Goal: Contribute content: Contribute content

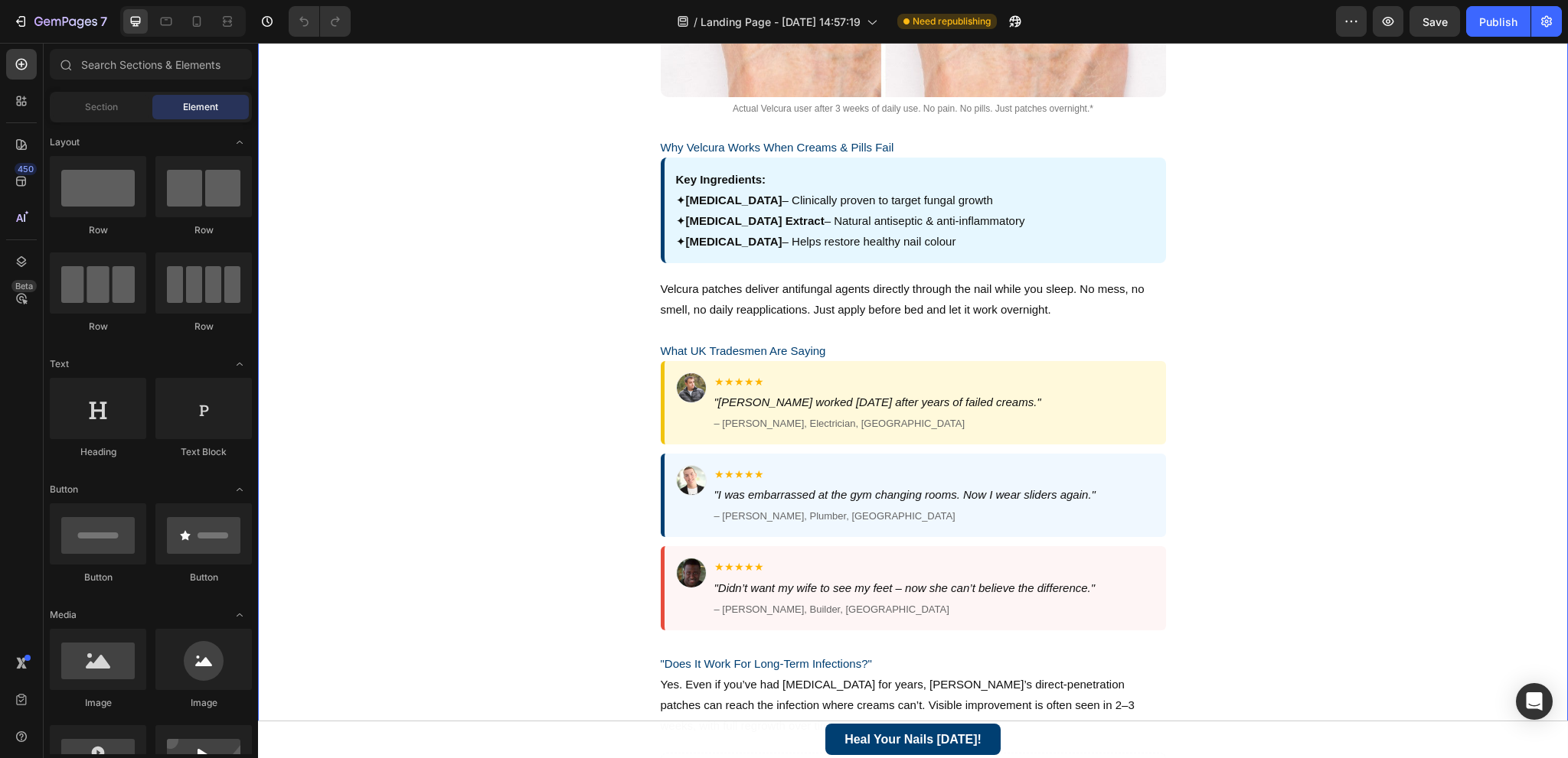
scroll to position [1147, 0]
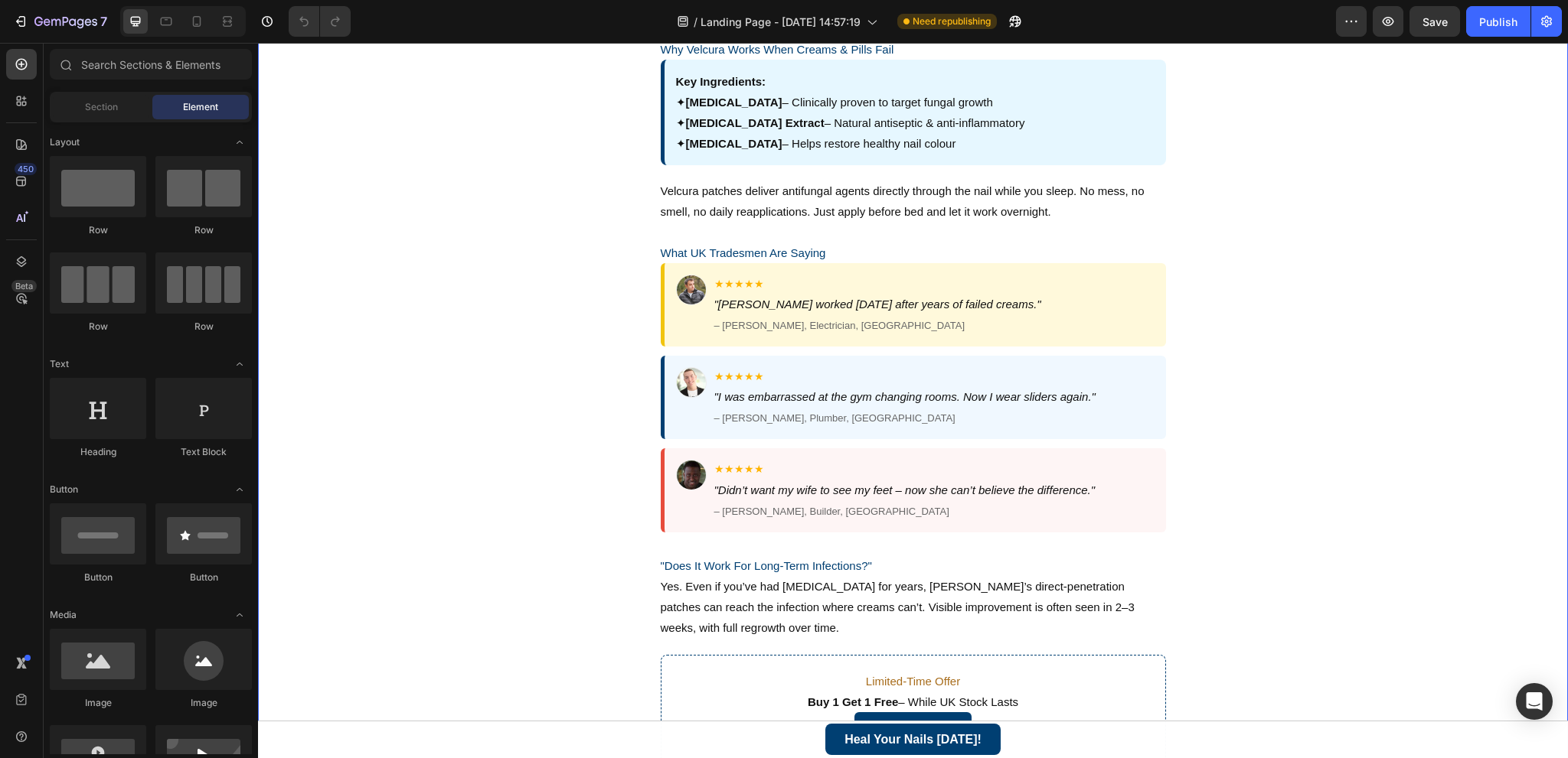
click at [696, 333] on div "★★★★★ "[PERSON_NAME] worked [DATE] after years of failed creams." – [PERSON_NAM…" at bounding box center [913, 304] width 505 height 83
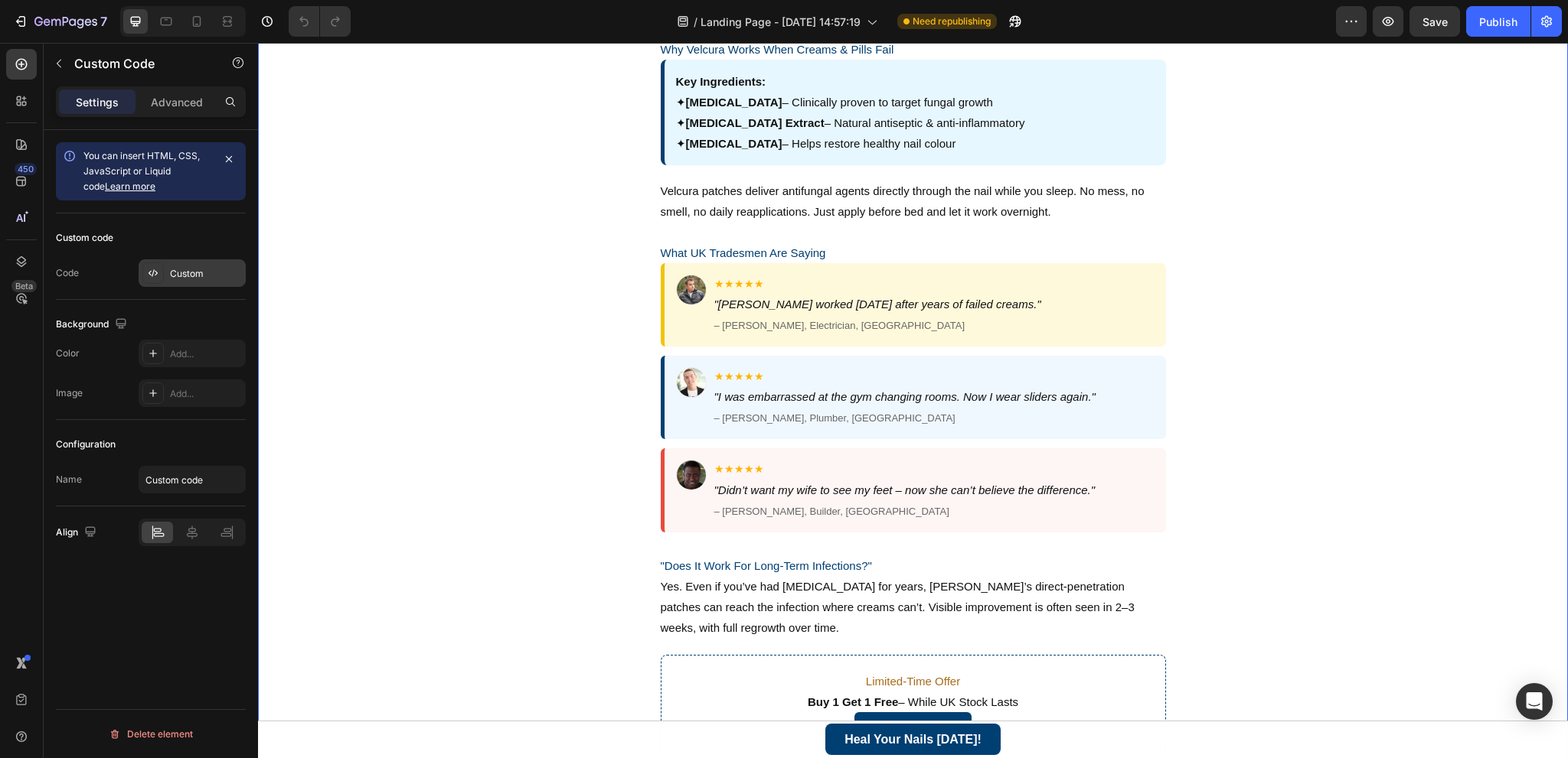
click at [212, 264] on div "Custom" at bounding box center [191, 273] width 107 height 27
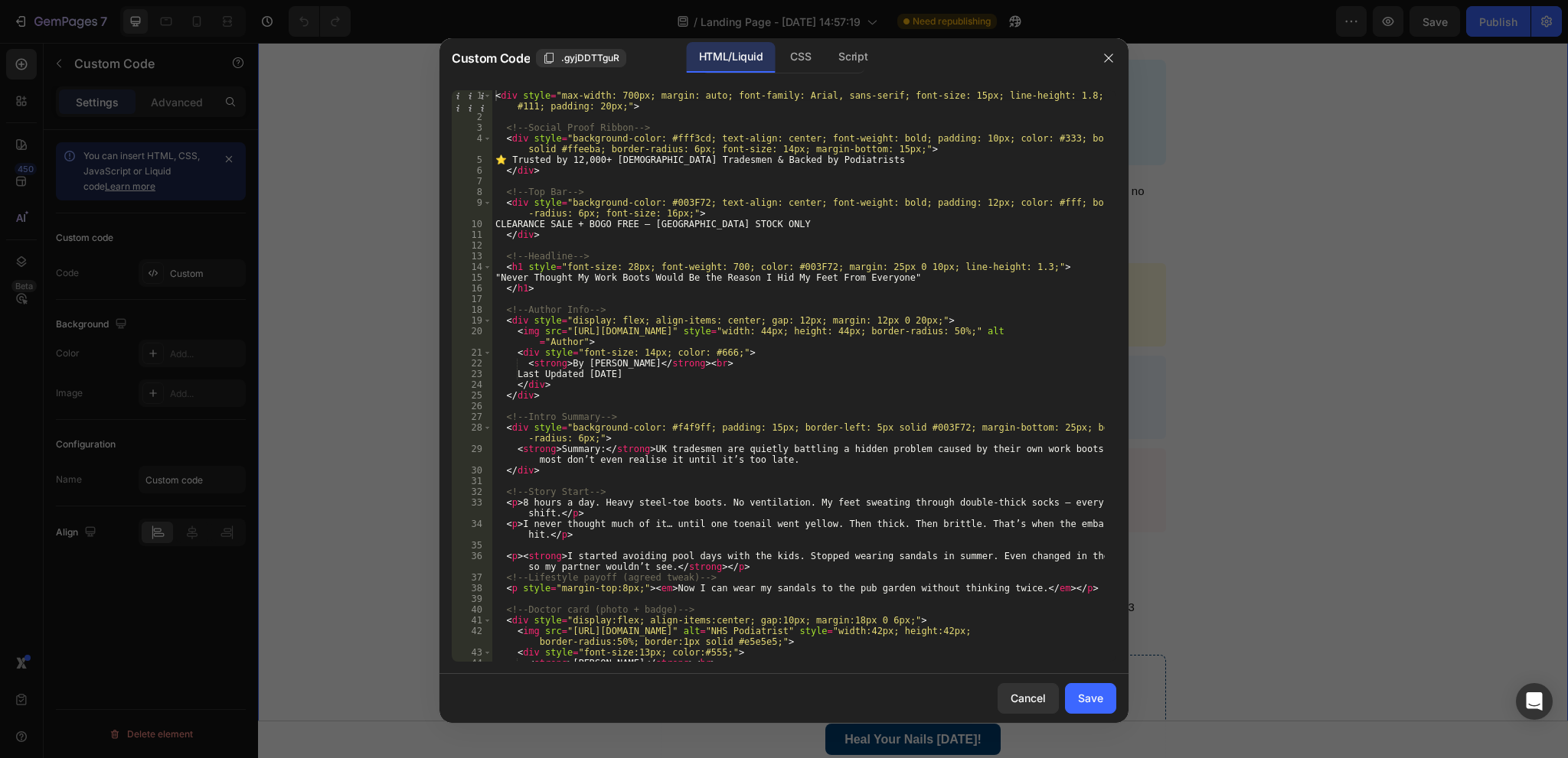
click at [622, 398] on div "< div style = "max-width: 700px; margin: auto; font-family: Arial, sans-serif; …" at bounding box center [799, 397] width 612 height 615
type textarea "</div>"
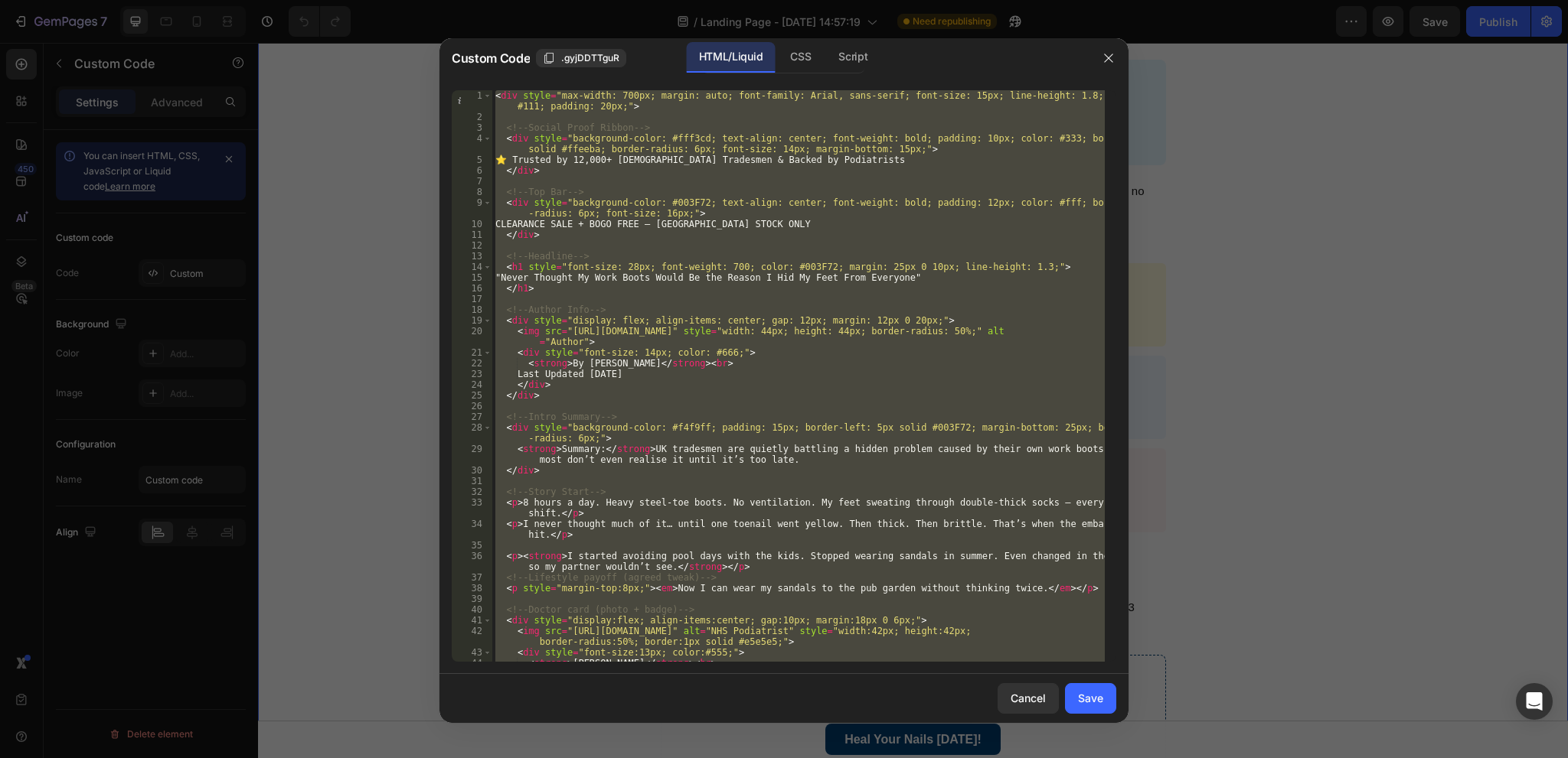
click at [343, 328] on div at bounding box center [784, 379] width 1568 height 758
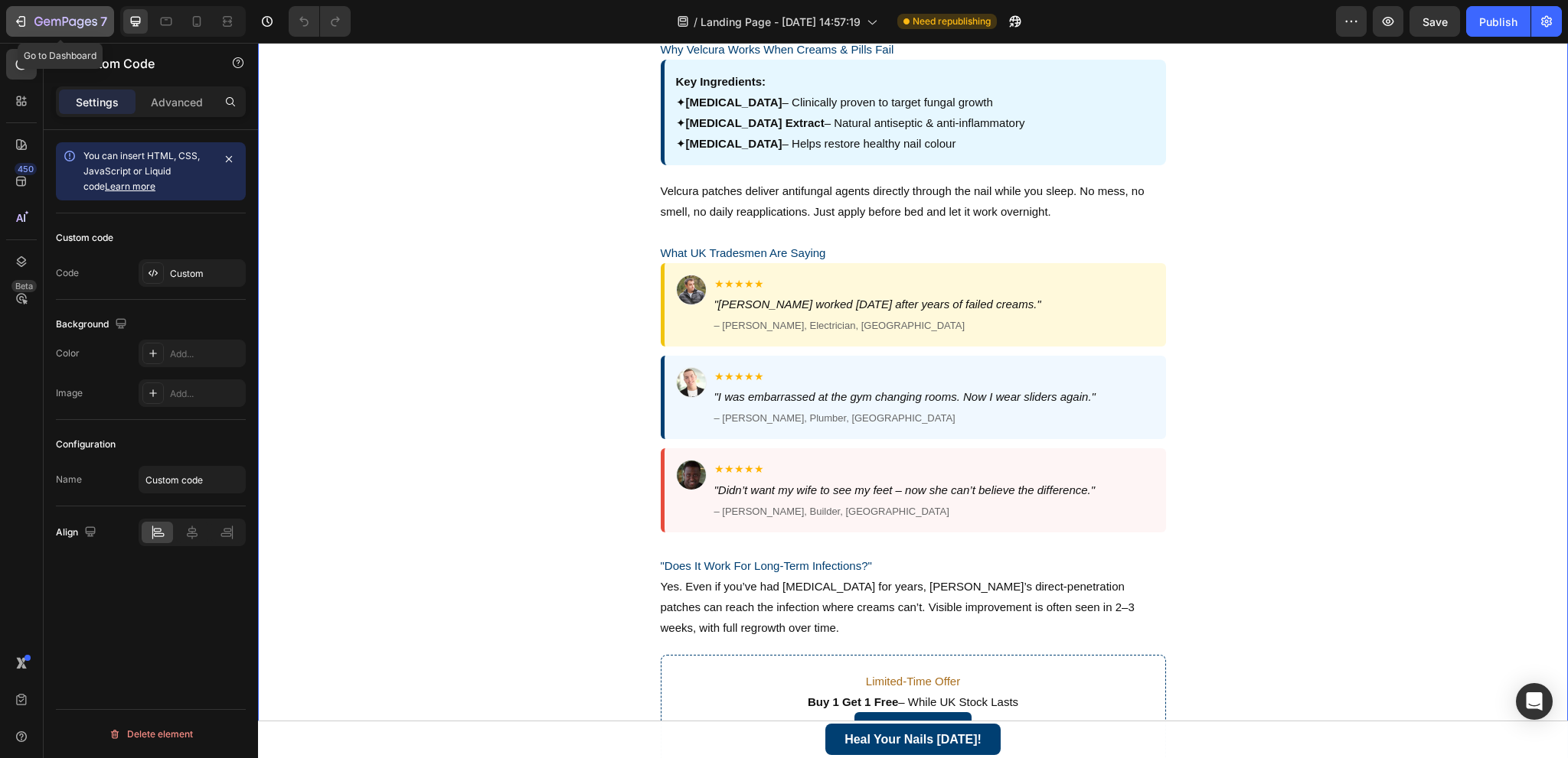
click at [19, 16] on icon "button" at bounding box center [21, 22] width 16 height 16
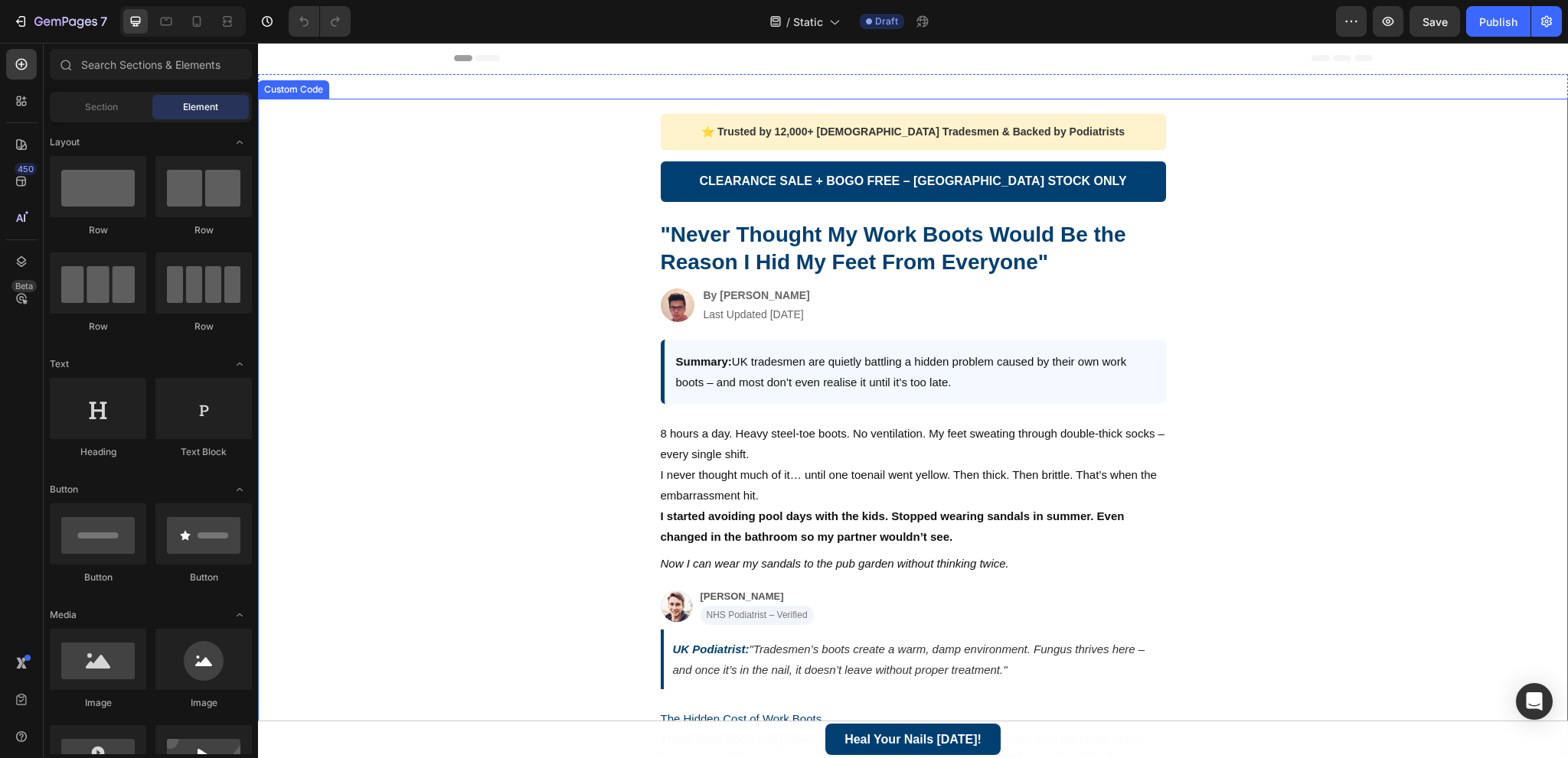
click at [847, 384] on div "Summary: UK tradesmen are quietly battling a hidden problem caused by their own…" at bounding box center [913, 372] width 505 height 65
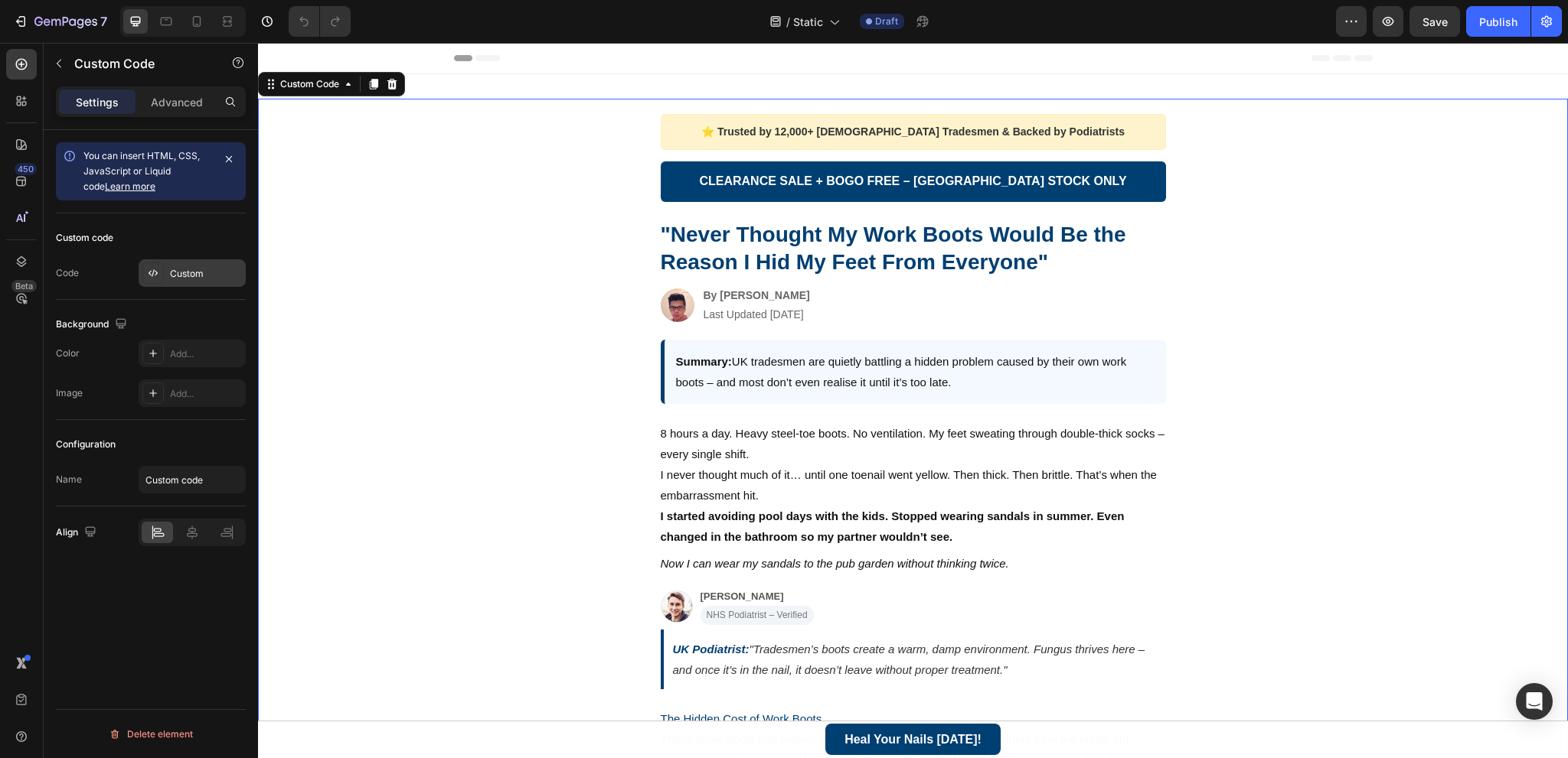
click at [218, 274] on div "Custom" at bounding box center [205, 274] width 72 height 14
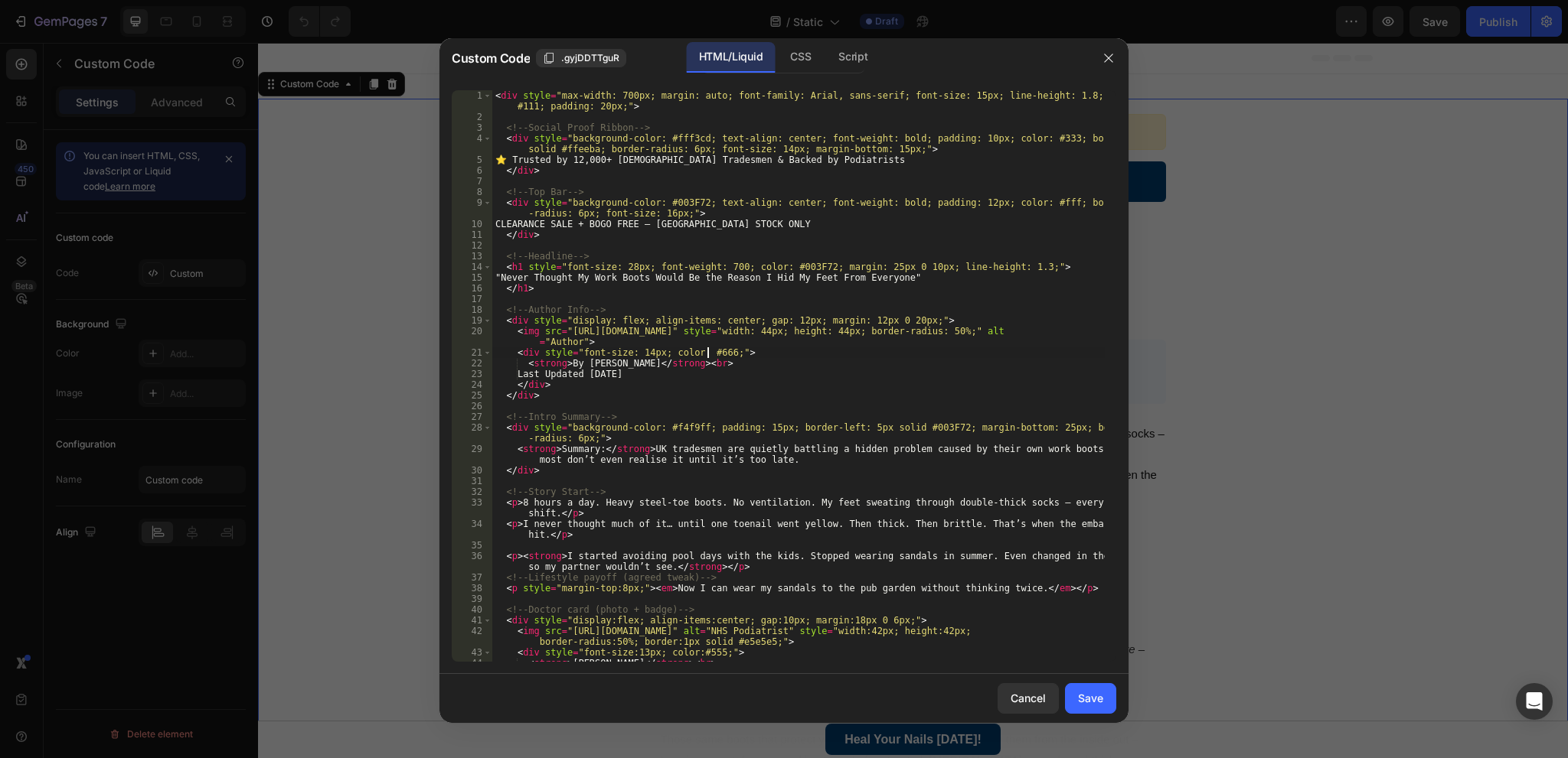
click at [709, 347] on div "< div style = "max-width: 700px; margin: auto; font-family: Arial, sans-serif; …" at bounding box center [799, 397] width 612 height 615
type textarea "</div>"
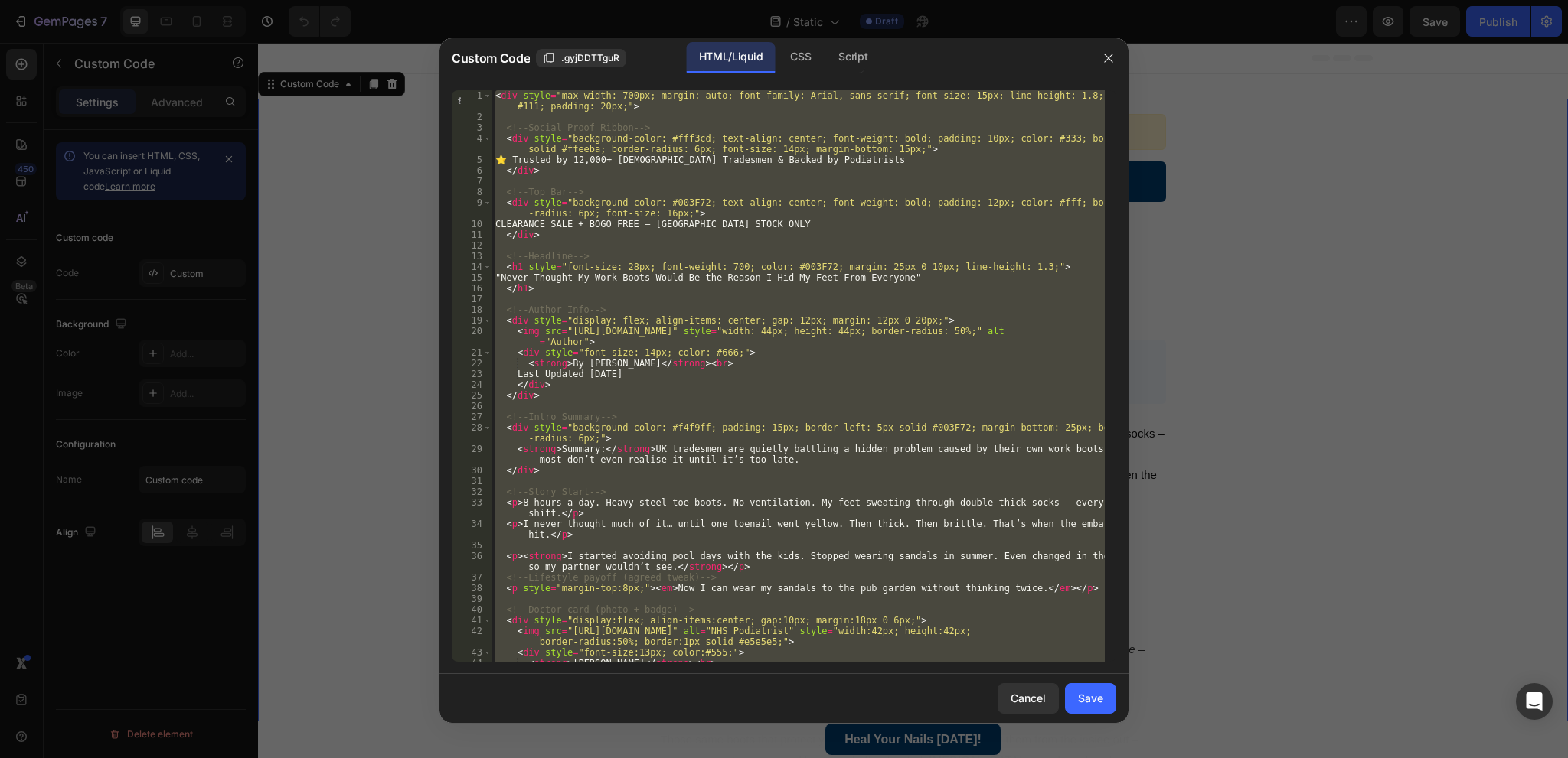
paste textarea
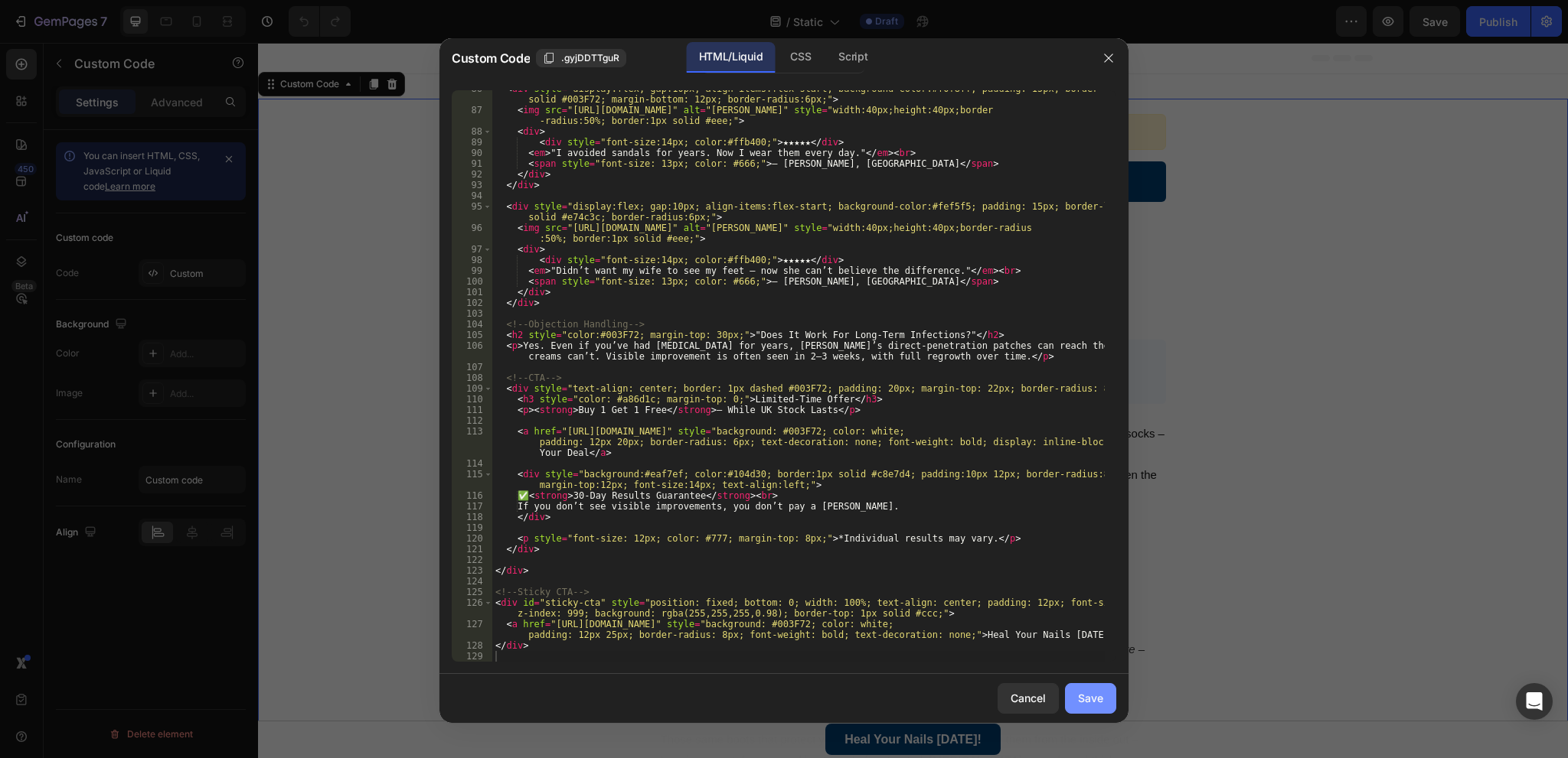
click at [1099, 691] on div "Save" at bounding box center [1091, 698] width 26 height 16
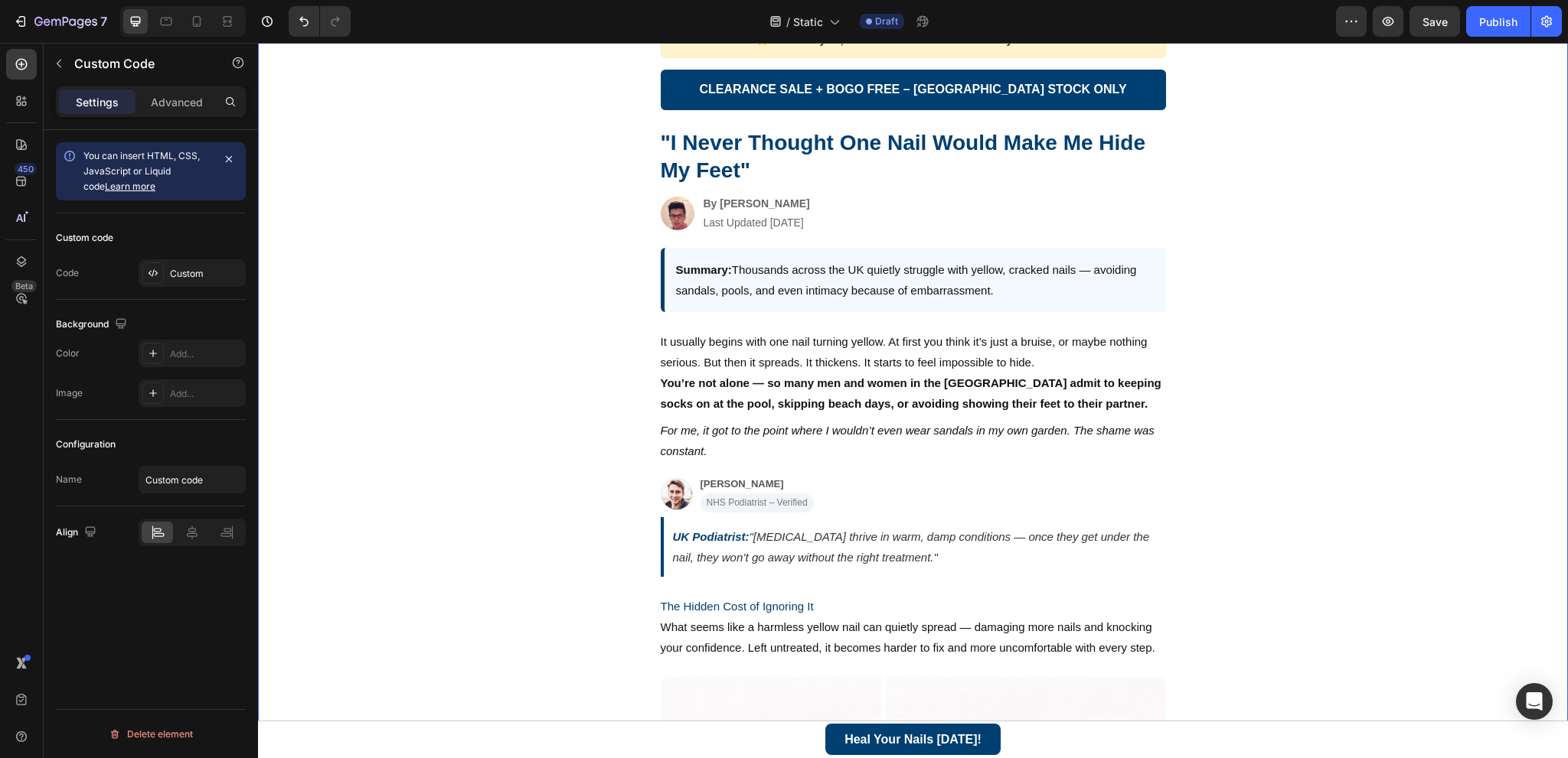
scroll to position [0, 0]
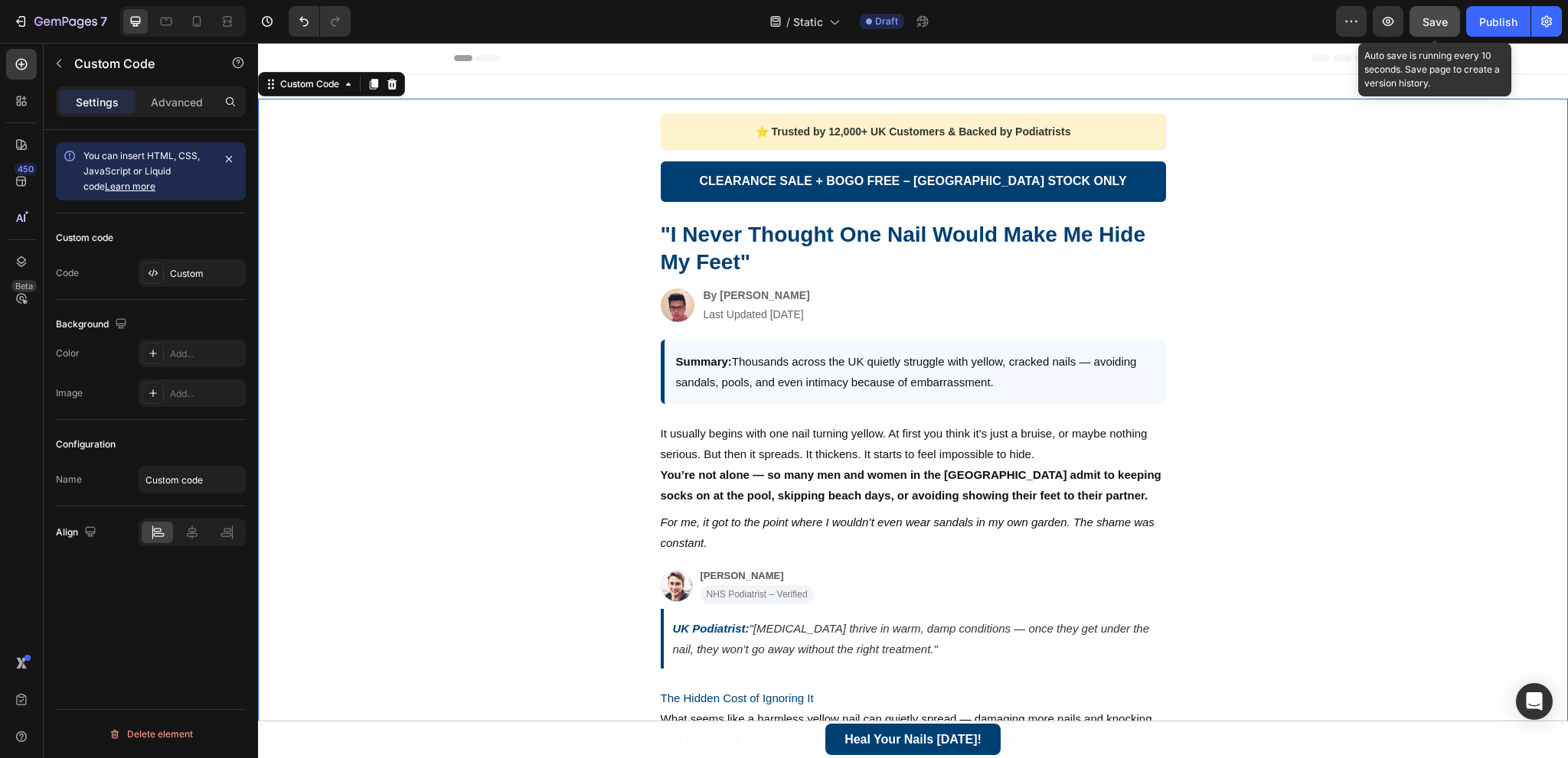
click at [1434, 14] on div "Save" at bounding box center [1436, 22] width 26 height 16
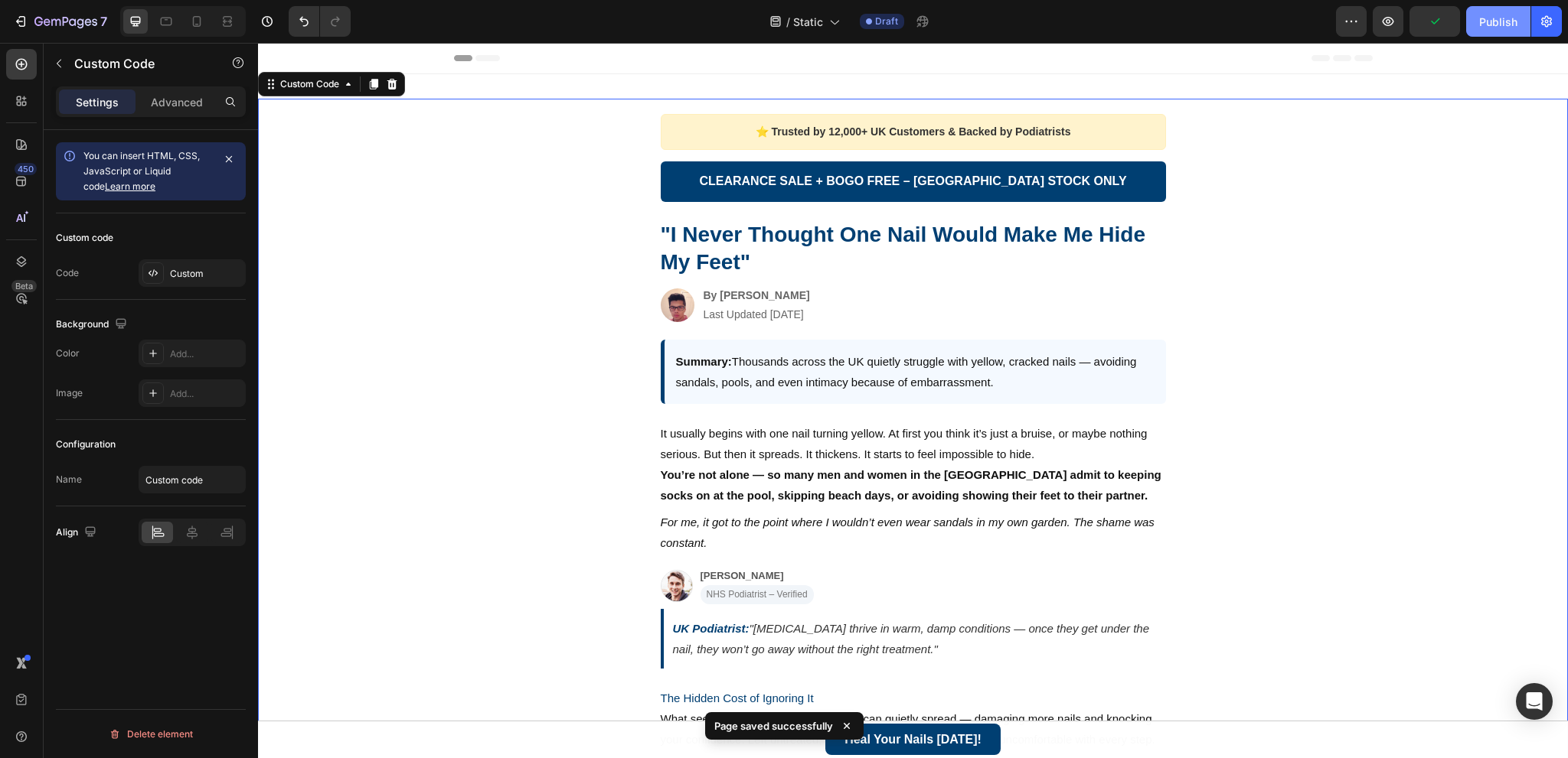
click at [1495, 22] on div "Publish" at bounding box center [1497, 22] width 38 height 16
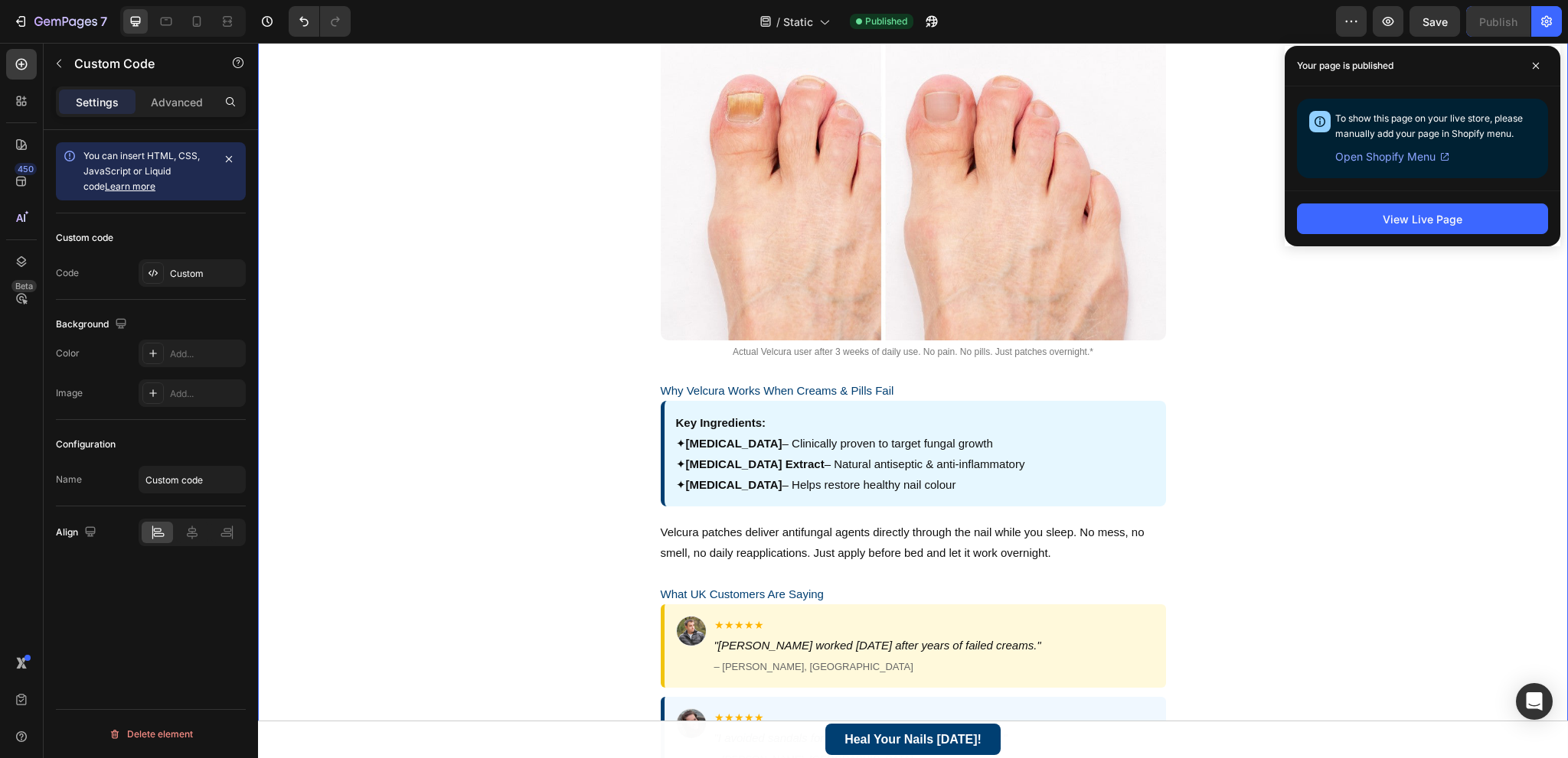
scroll to position [918, 0]
